Goal: Task Accomplishment & Management: Use online tool/utility

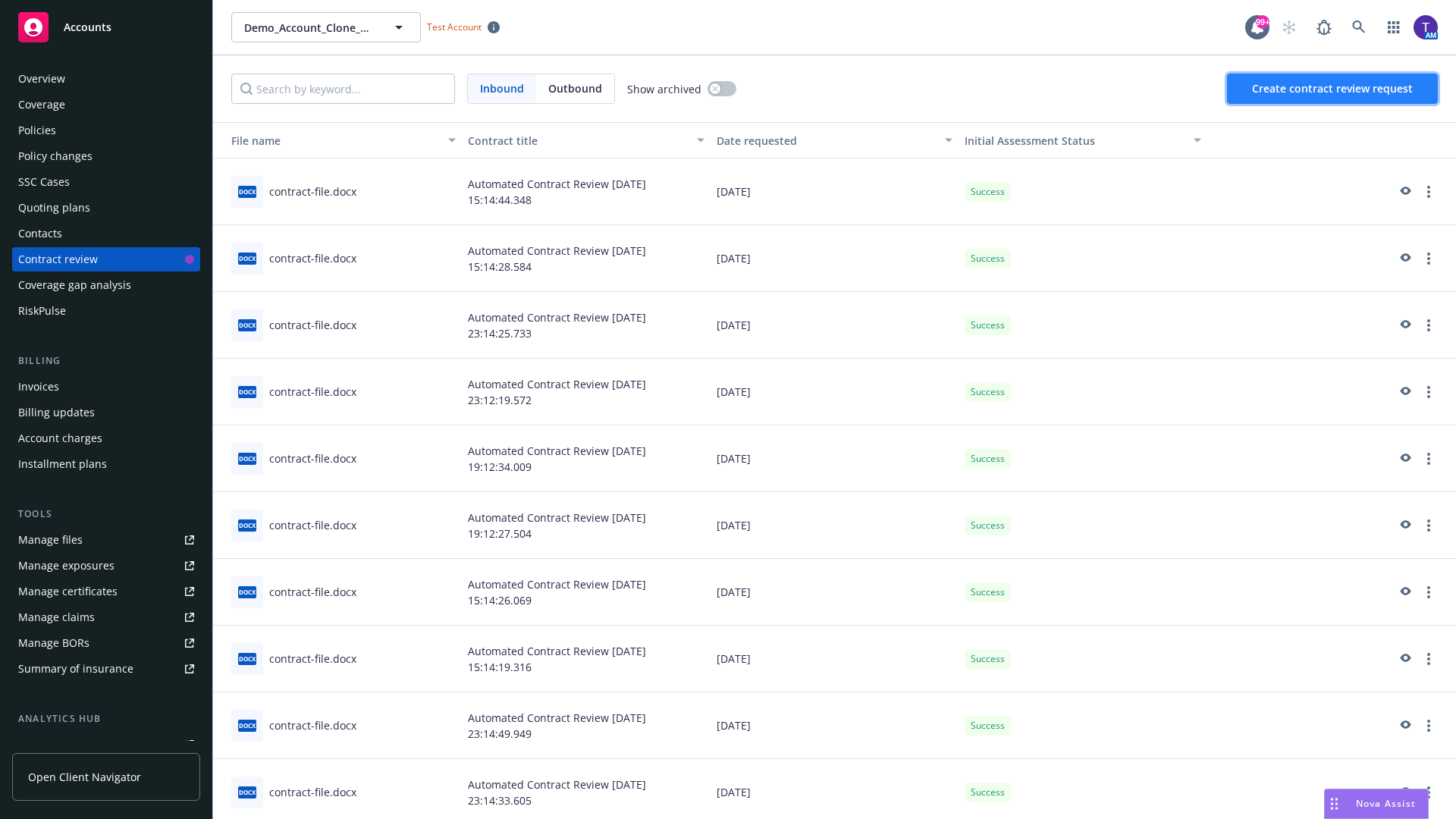
click at [1333, 89] on span "Create contract review request" at bounding box center [1333, 89] width 161 height 15
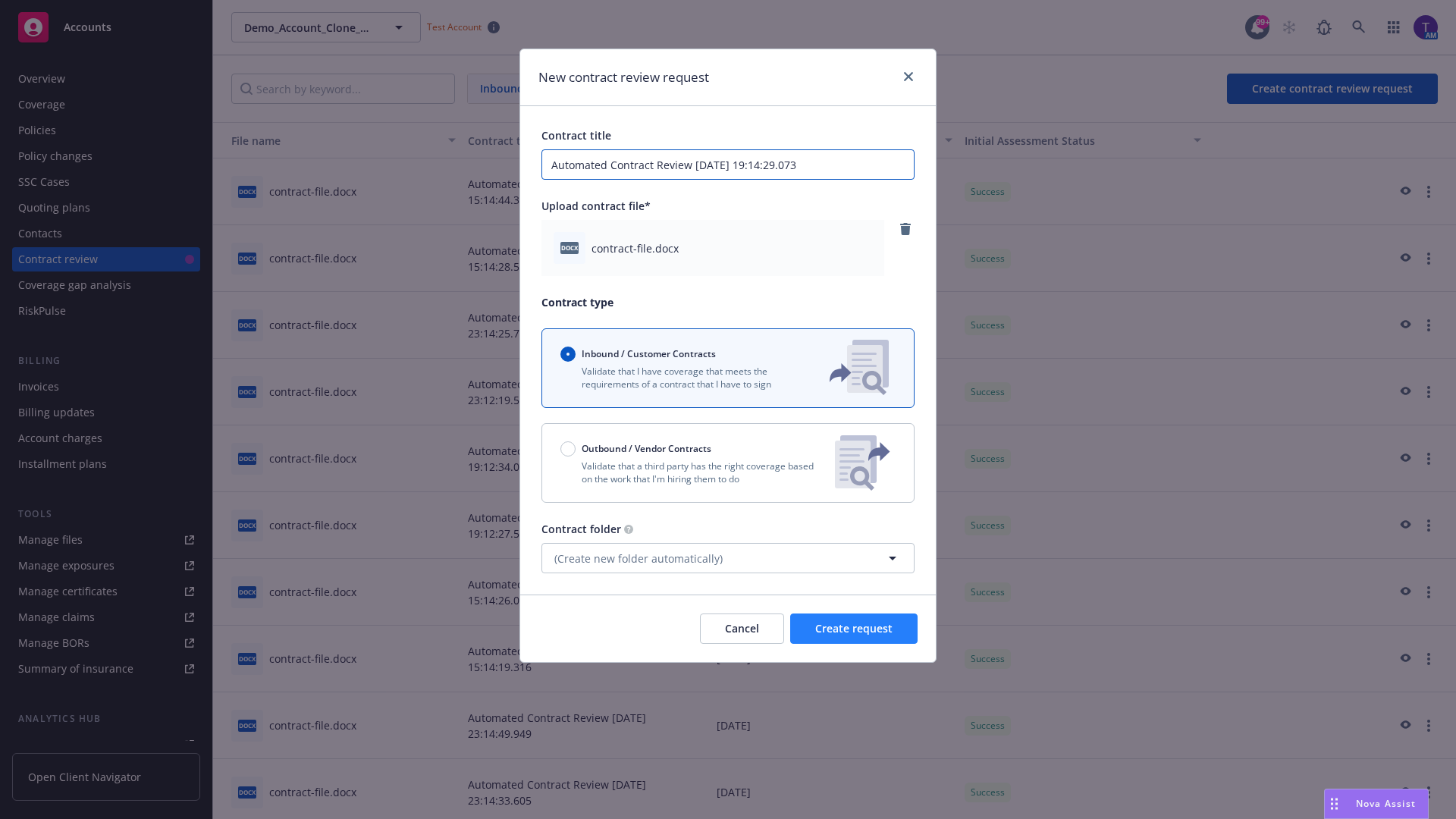
type input "Automated Contract Review [DATE] 19:14:29.073"
click at [854, 629] on span "Create request" at bounding box center [854, 629] width 77 height 15
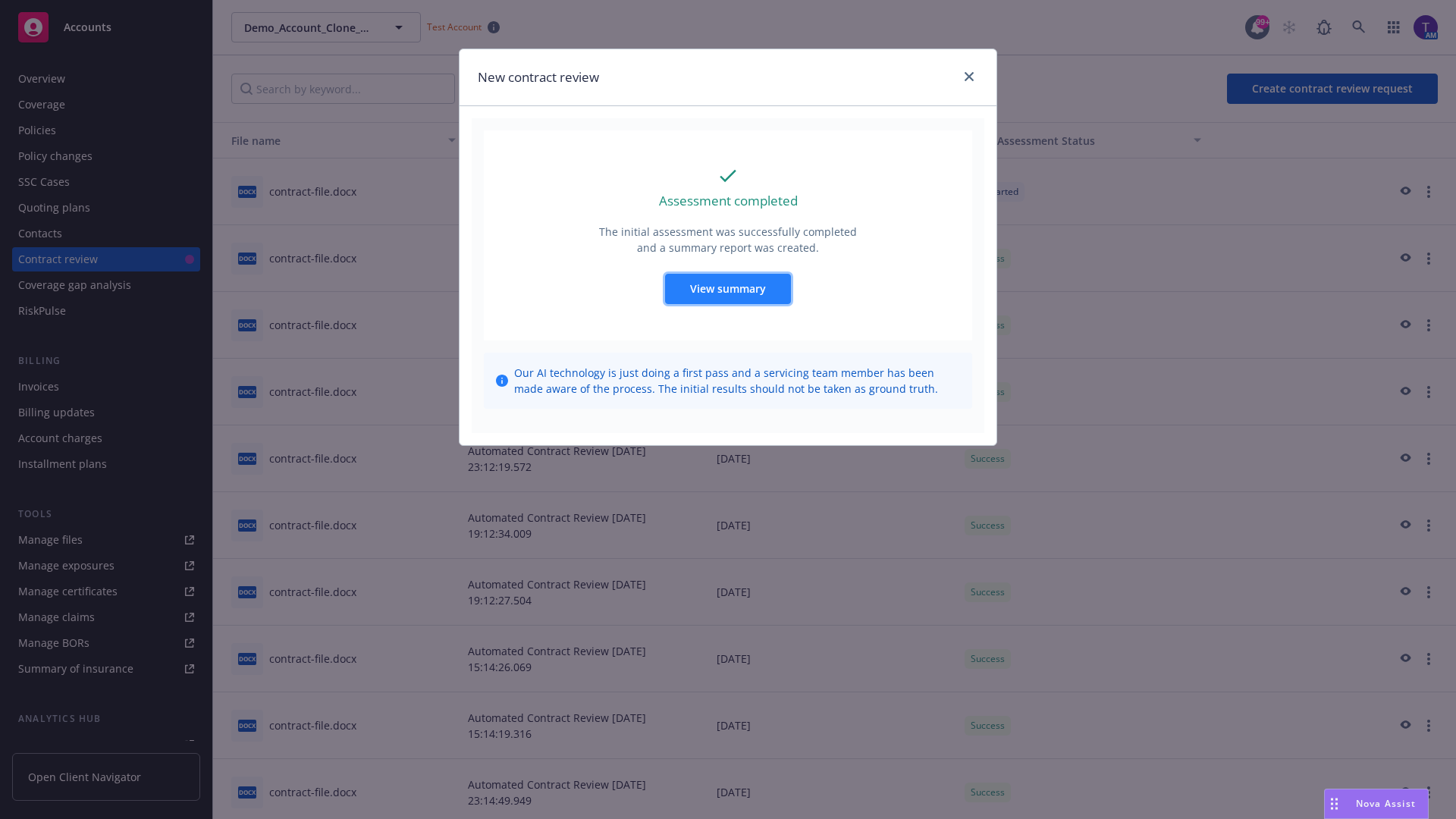
click at [728, 289] on span "View summary" at bounding box center [728, 289] width 76 height 15
